Goal: Information Seeking & Learning: Understand process/instructions

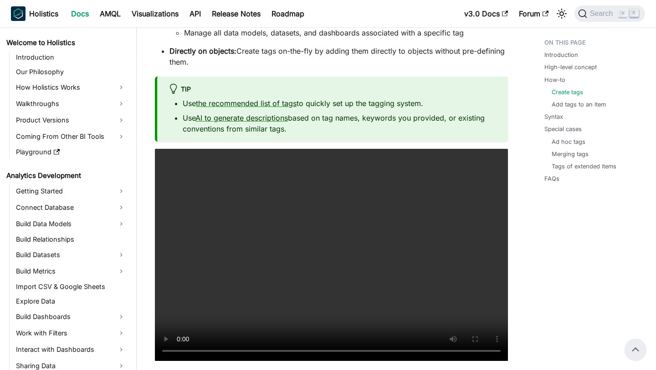
scroll to position [88, 0]
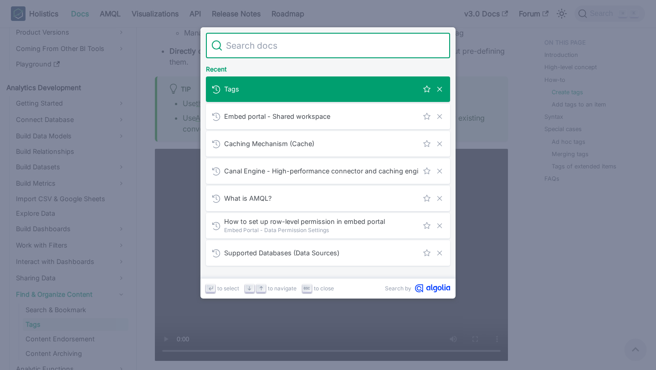
type input "Quick integration for targeted dashboard embedding"
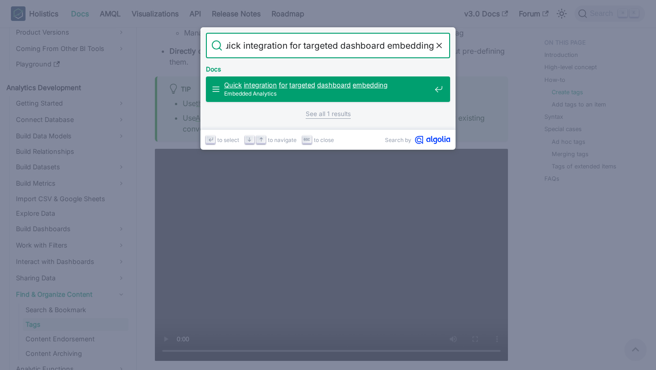
click at [344, 95] on span "Embedded Analytics" at bounding box center [327, 93] width 207 height 9
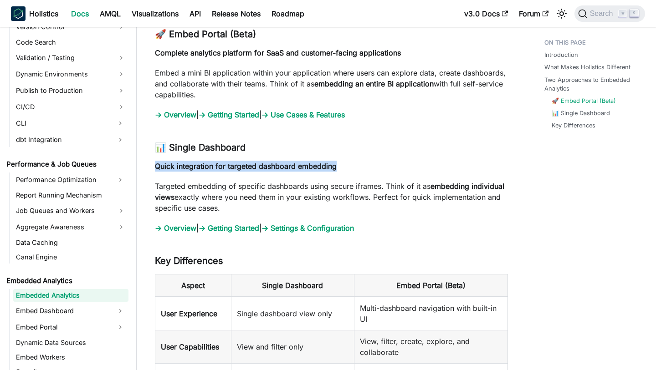
scroll to position [925, 0]
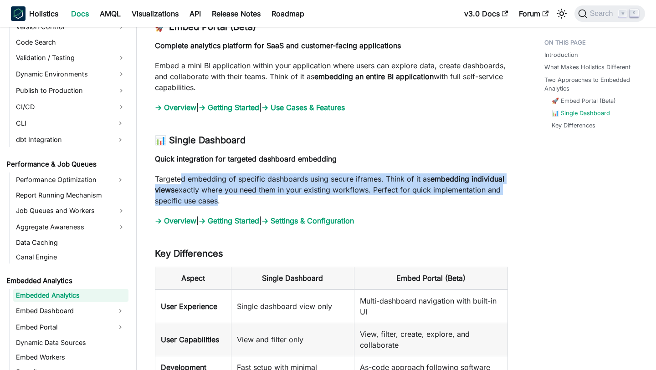
drag, startPoint x: 183, startPoint y: 181, endPoint x: 282, endPoint y: 197, distance: 100.2
click at [283, 197] on p "Targeted embedding of specific dashboards using secure iframes. Think of it as …" at bounding box center [331, 190] width 353 height 33
click at [282, 197] on p "Targeted embedding of specific dashboards using secure iframes. Think of it as …" at bounding box center [331, 190] width 353 height 33
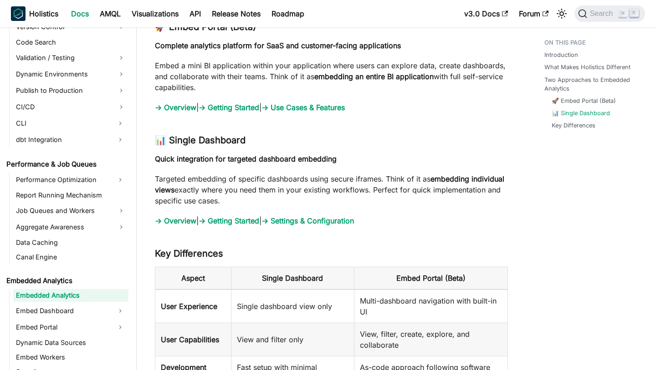
drag, startPoint x: 300, startPoint y: 197, endPoint x: 297, endPoint y: 184, distance: 14.0
click at [297, 184] on p "Targeted embedding of specific dashboards using secure iframes. Think of it as …" at bounding box center [331, 190] width 353 height 33
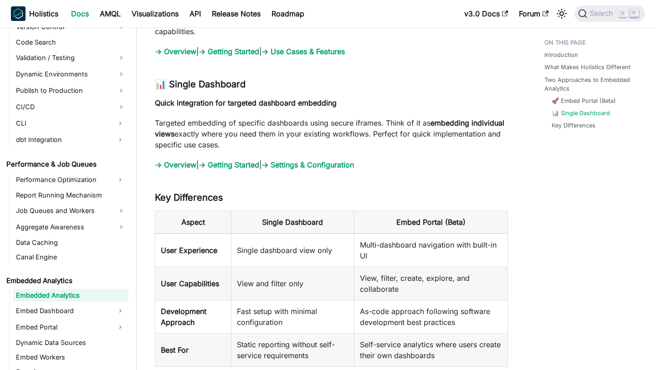
scroll to position [983, 0]
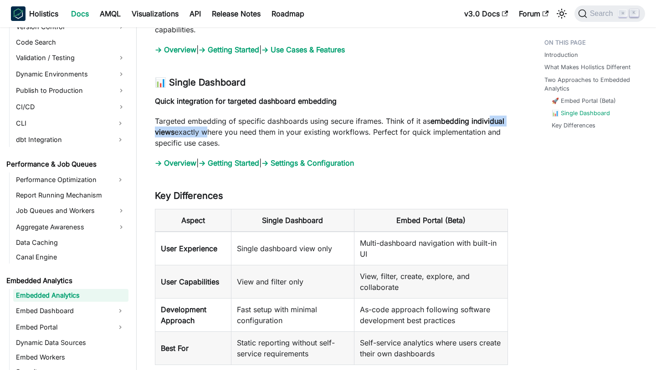
drag, startPoint x: 174, startPoint y: 134, endPoint x: 246, endPoint y: 135, distance: 72.0
click at [246, 135] on p "Targeted embedding of specific dashboards using secure iframes. Think of it as …" at bounding box center [331, 132] width 353 height 33
drag, startPoint x: 219, startPoint y: 132, endPoint x: 278, endPoint y: 138, distance: 60.0
click at [278, 138] on p "Targeted embedding of specific dashboards using secure iframes. Think of it as …" at bounding box center [331, 132] width 353 height 33
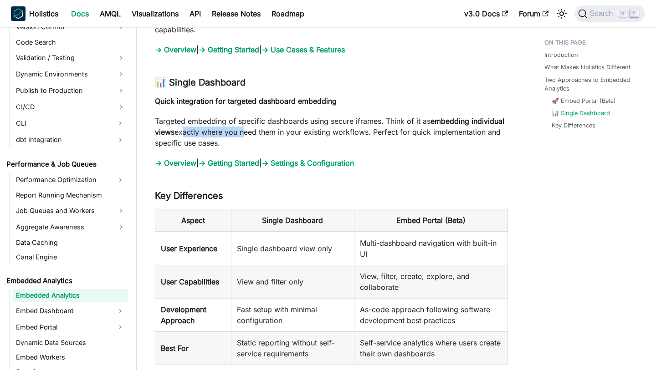
click at [278, 138] on p "Targeted embedding of specific dashboards using secure iframes. Think of it as …" at bounding box center [331, 132] width 353 height 33
click at [305, 138] on p "Targeted embedding of specific dashboards using secure iframes. Think of it as …" at bounding box center [331, 132] width 353 height 33
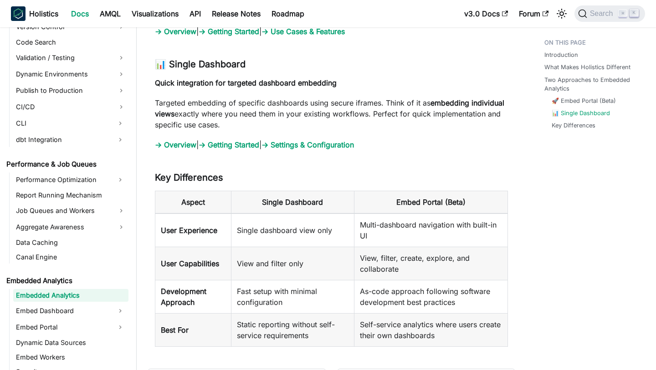
scroll to position [1003, 0]
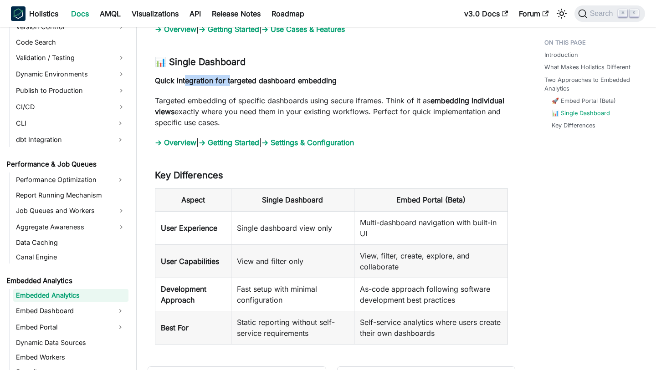
drag, startPoint x: 188, startPoint y: 80, endPoint x: 233, endPoint y: 85, distance: 45.8
click at [233, 85] on strong "Quick integration for targeted dashboard embedding" at bounding box center [246, 80] width 182 height 9
click at [291, 83] on strong "Quick integration for targeted dashboard embedding" at bounding box center [246, 80] width 182 height 9
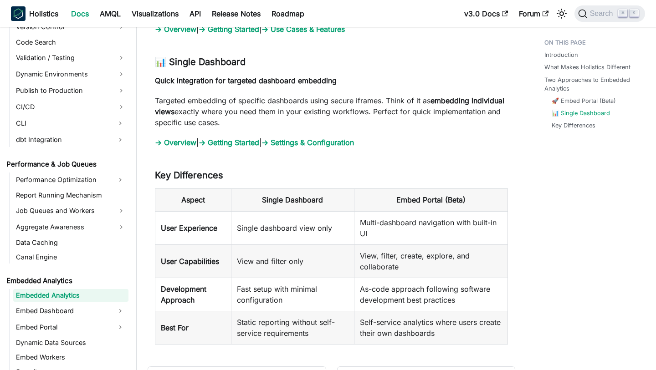
click at [293, 119] on p "Targeted embedding of specific dashboards using secure iframes. Think of it as …" at bounding box center [331, 111] width 353 height 33
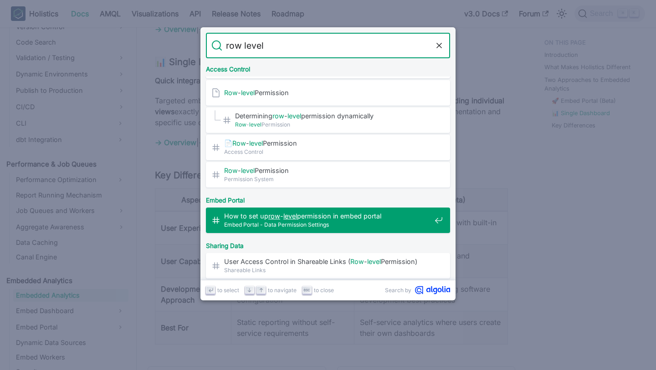
scroll to position [0, 0]
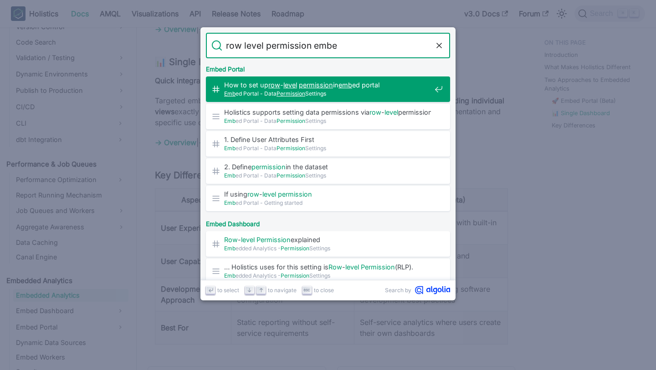
type input "row level permission embed"
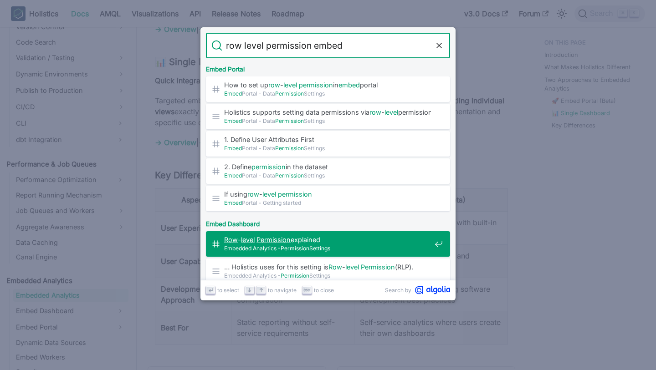
click at [350, 238] on span "Row - level Permission explained​" at bounding box center [327, 240] width 207 height 9
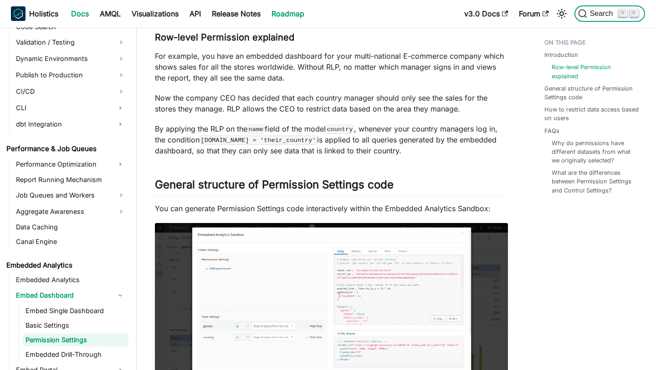
scroll to position [779, 0]
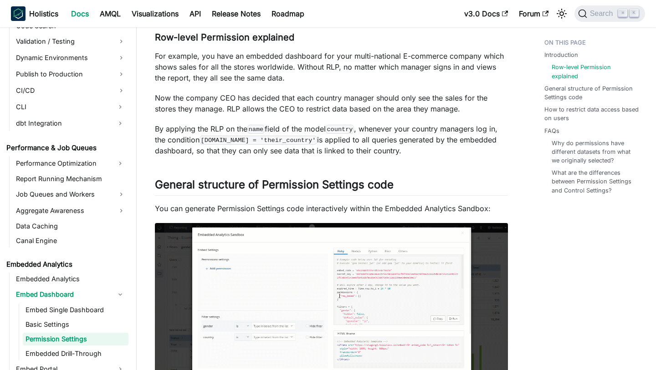
click at [308, 124] on p "By applying the RLP on the name field of the model country , whenever your coun…" at bounding box center [331, 139] width 353 height 33
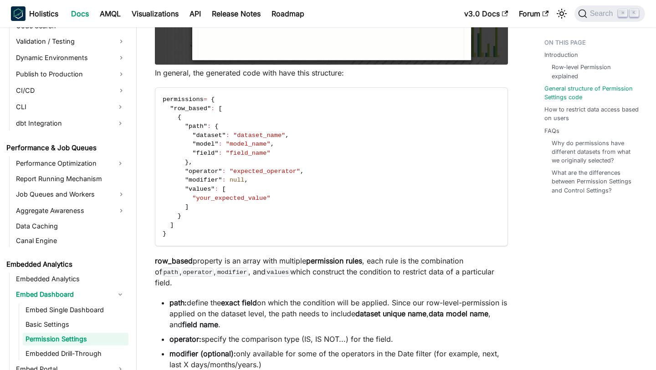
scroll to position [499, 0]
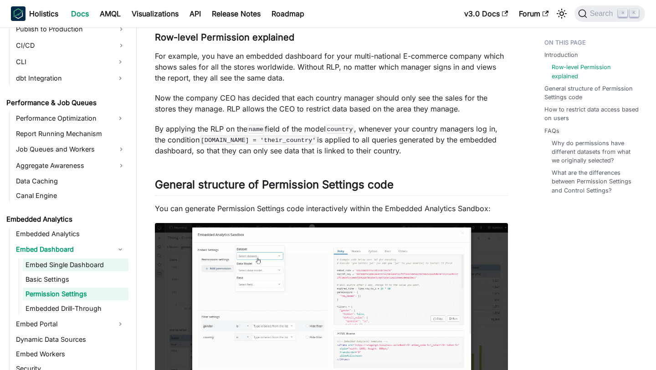
scroll to position [767, 0]
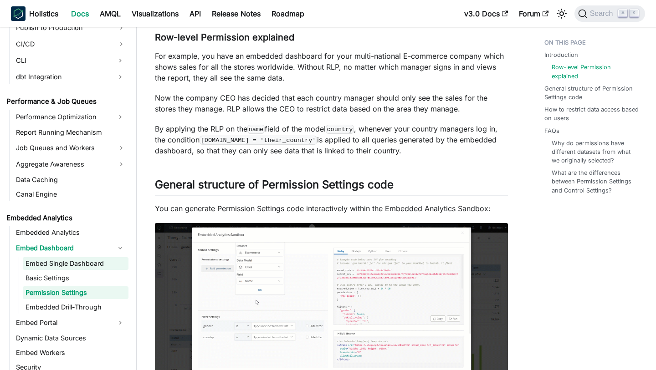
click at [50, 264] on link "Embed Single Dashboard" at bounding box center [76, 263] width 106 height 13
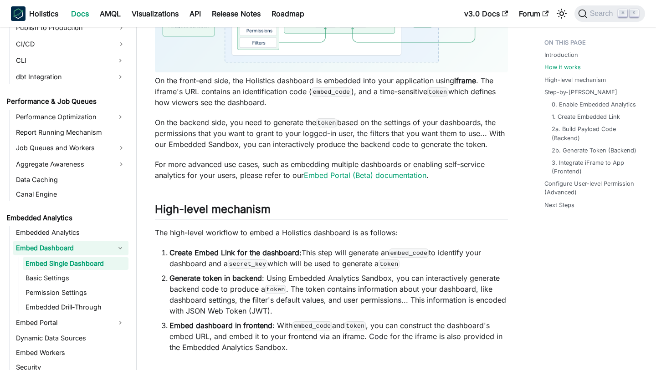
scroll to position [603, 0]
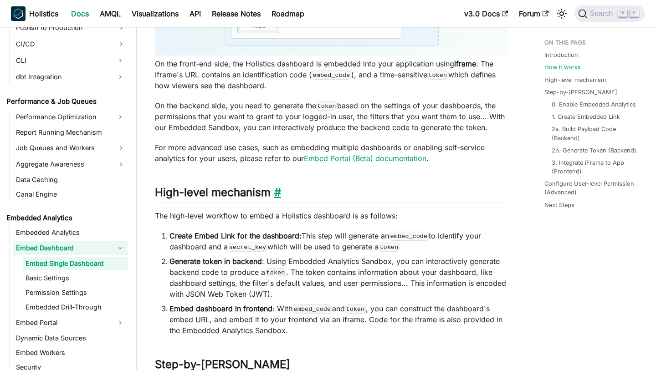
click at [279, 193] on link "​" at bounding box center [276, 192] width 10 height 13
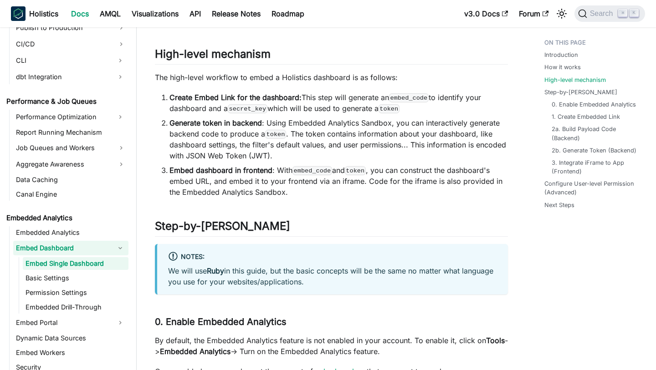
scroll to position [766, 0]
